Goal: Information Seeking & Learning: Learn about a topic

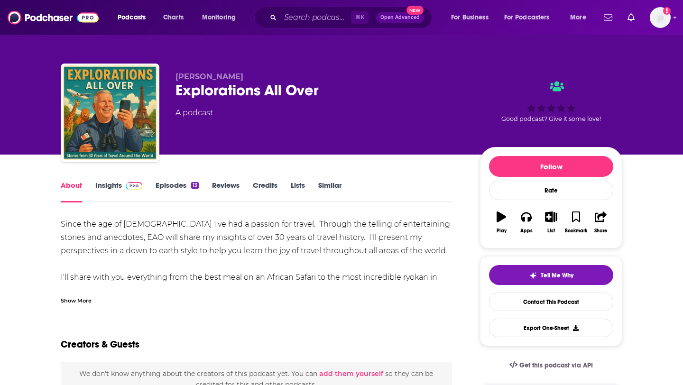
click at [110, 183] on link "Insights" at bounding box center [118, 192] width 47 height 22
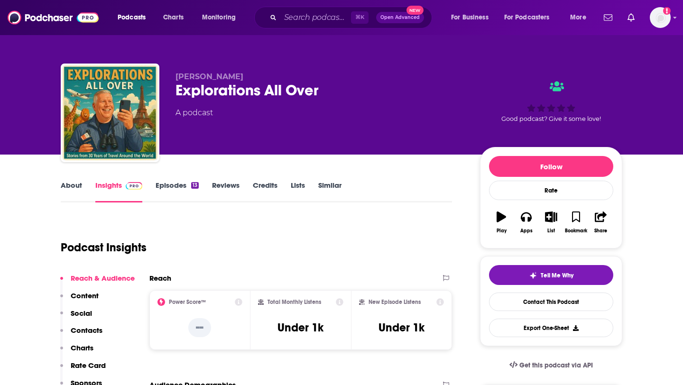
click at [164, 183] on link "Episodes 13" at bounding box center [176, 192] width 43 height 22
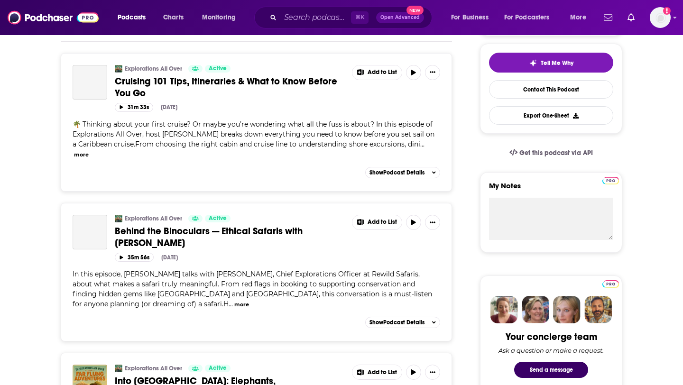
scroll to position [211, 0]
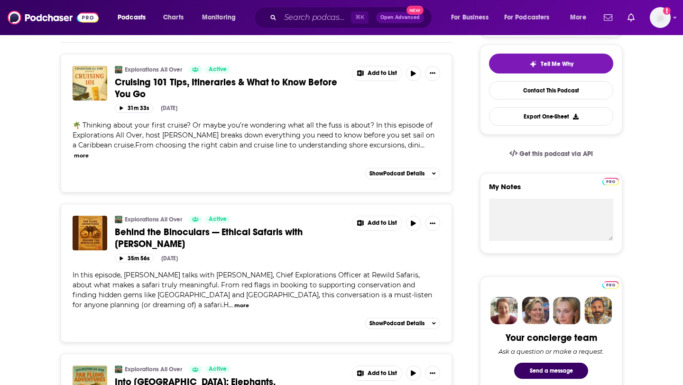
click at [89, 152] on button "more" at bounding box center [81, 156] width 15 height 8
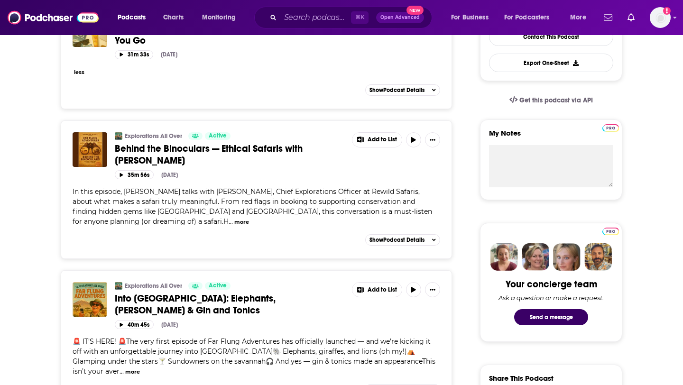
scroll to position [266, 0]
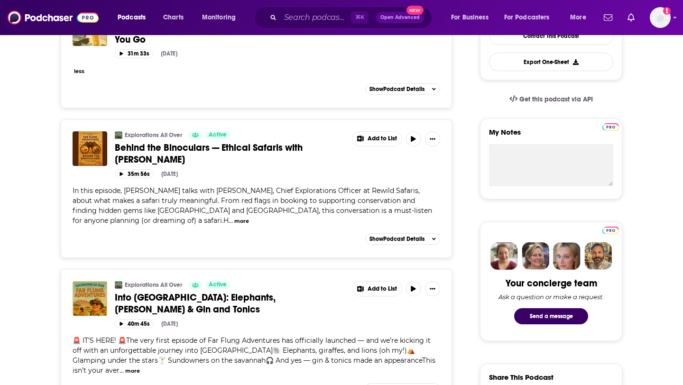
click at [249, 217] on button "more" at bounding box center [241, 221] width 15 height 8
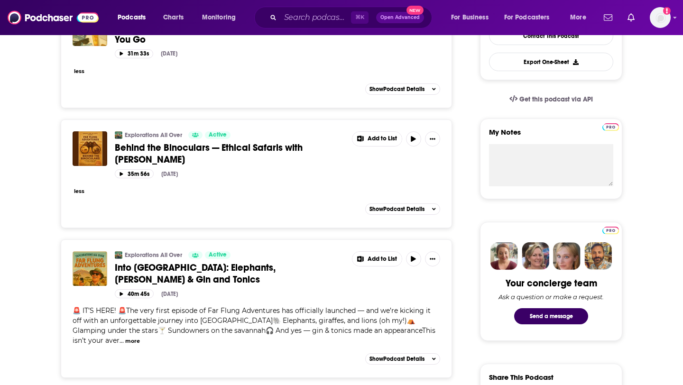
click at [80, 189] on button "less" at bounding box center [79, 191] width 10 height 8
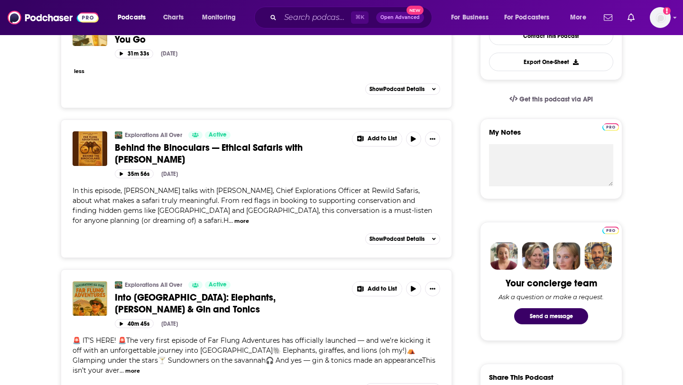
click at [198, 147] on span "Behind the Binoculars — Ethical Safaris with [PERSON_NAME]" at bounding box center [209, 154] width 188 height 24
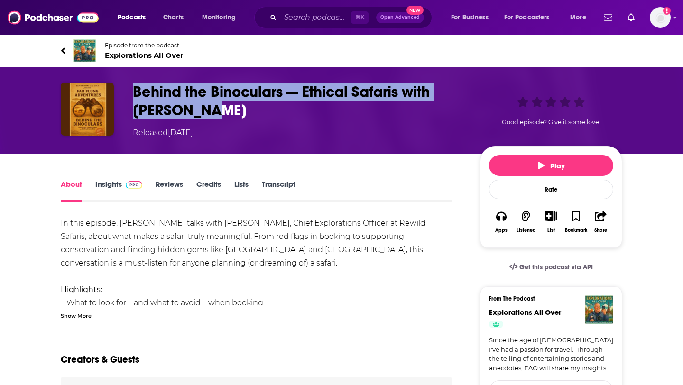
drag, startPoint x: 218, startPoint y: 109, endPoint x: 100, endPoint y: 94, distance: 119.0
click at [100, 94] on div "Behind the Binoculars — Ethical Safaris with [PERSON_NAME] Released [DATE] Good…" at bounding box center [341, 110] width 561 height 56
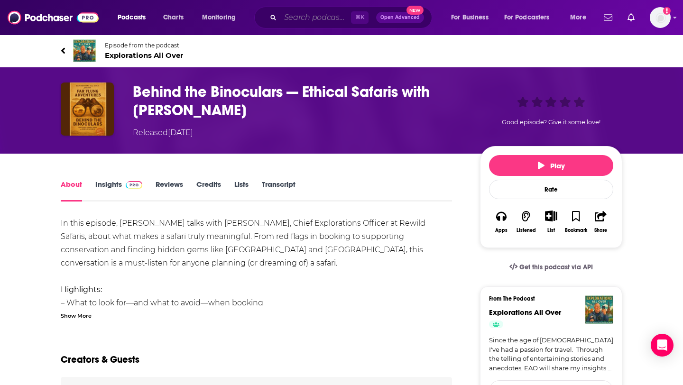
click at [331, 17] on input "Search podcasts, credits, & more..." at bounding box center [315, 17] width 71 height 15
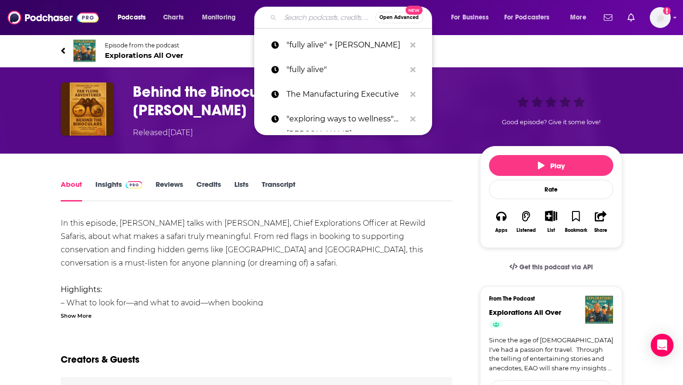
type input "a"
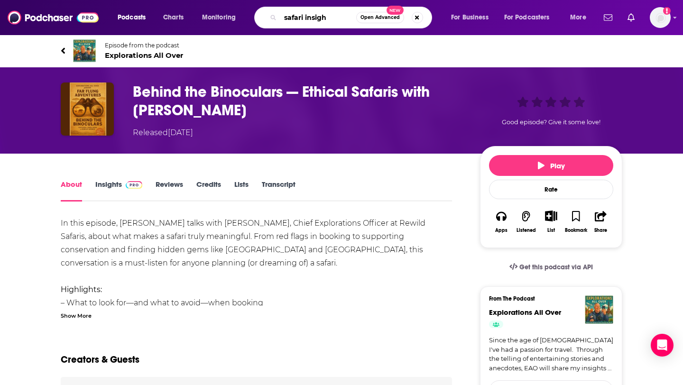
type input "safari insight"
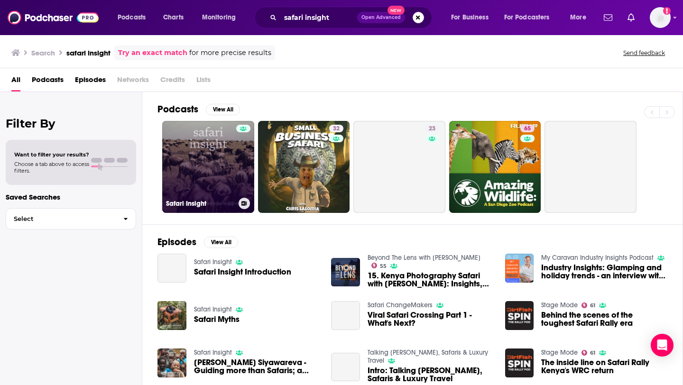
click at [202, 158] on link "Safari Insight" at bounding box center [208, 167] width 92 height 92
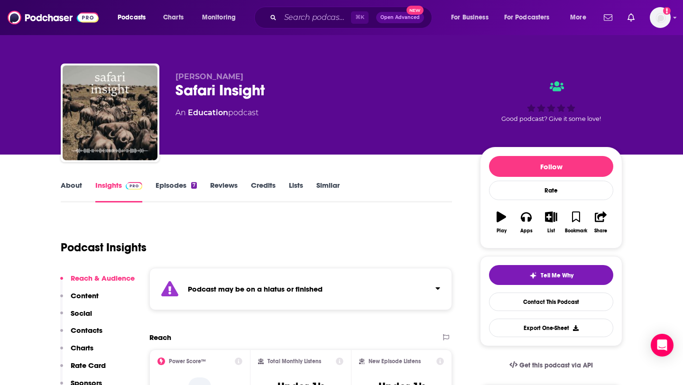
click at [170, 187] on link "Episodes 7" at bounding box center [175, 192] width 41 height 22
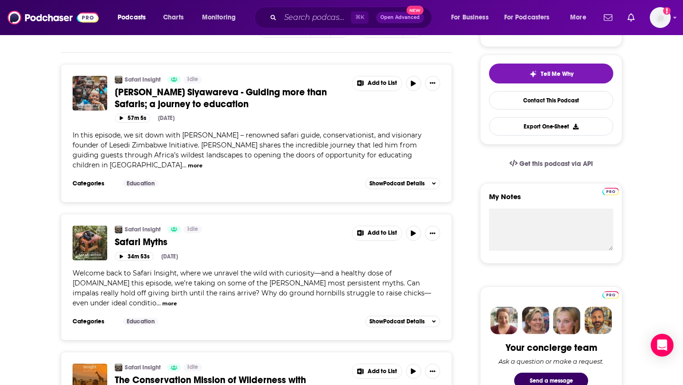
scroll to position [202, 0]
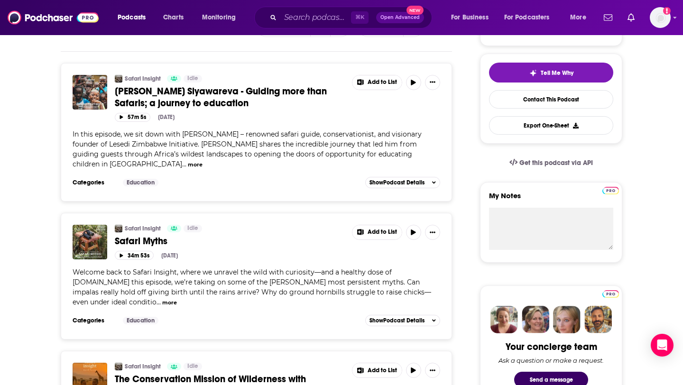
click at [202, 161] on button "more" at bounding box center [195, 165] width 15 height 8
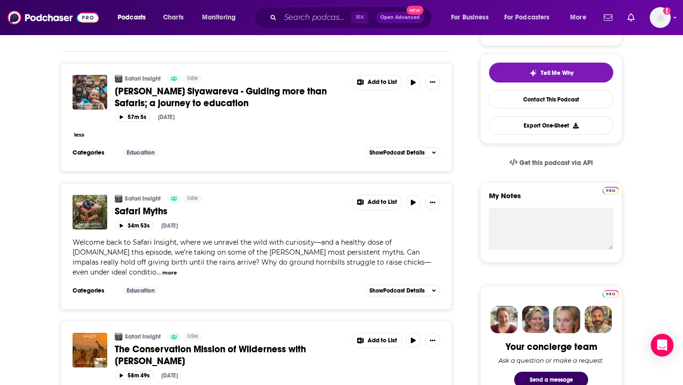
click at [79, 136] on button "less" at bounding box center [79, 135] width 10 height 8
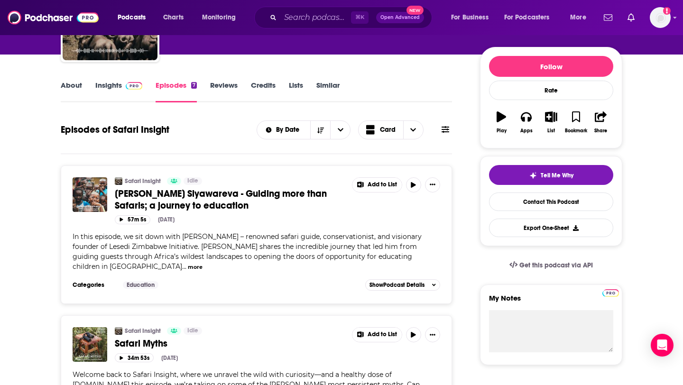
scroll to position [0, 0]
